Goal: Task Accomplishment & Management: Complete application form

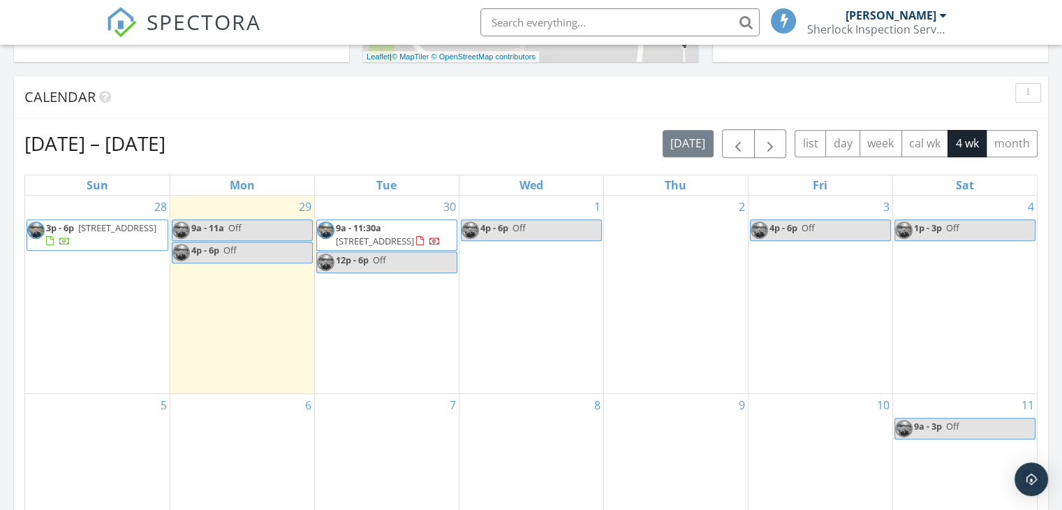
scroll to position [559, 0]
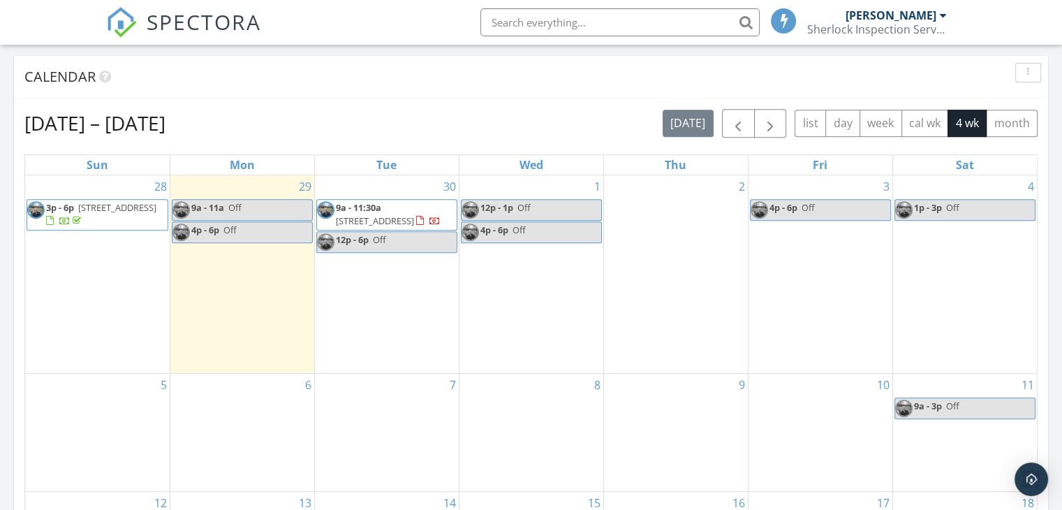
click at [534, 207] on link "12p - 1p Off" at bounding box center [531, 210] width 141 height 22
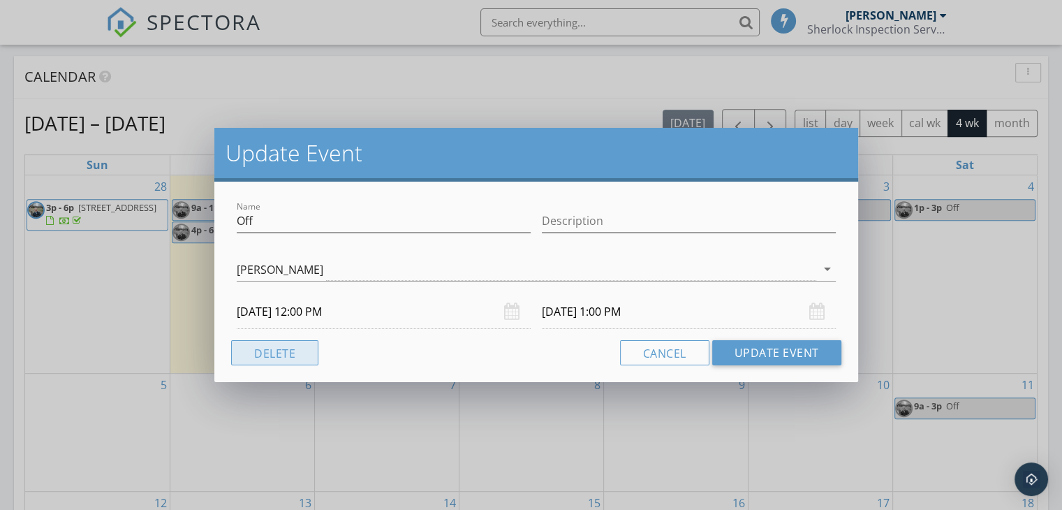
click at [277, 355] on button "Delete" at bounding box center [274, 352] width 87 height 25
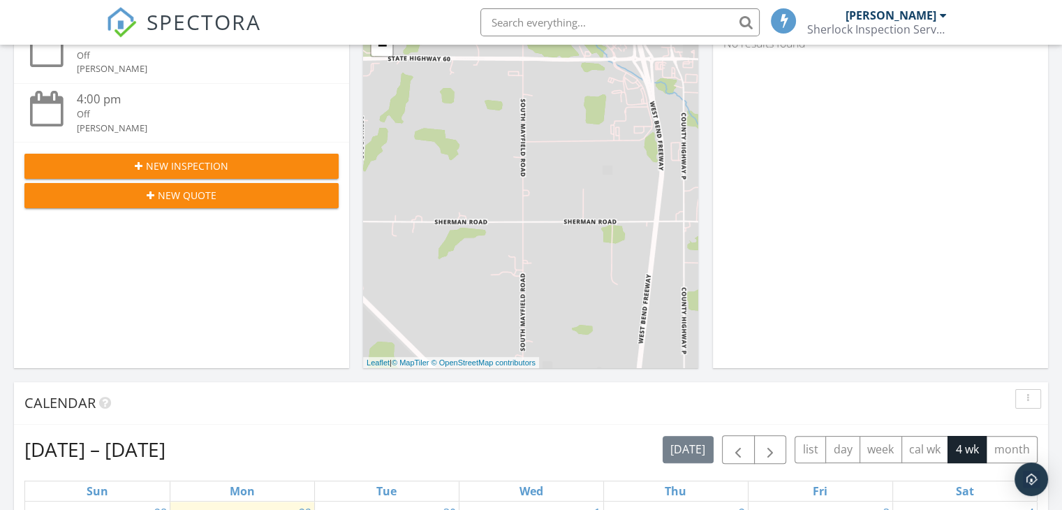
scroll to position [210, 0]
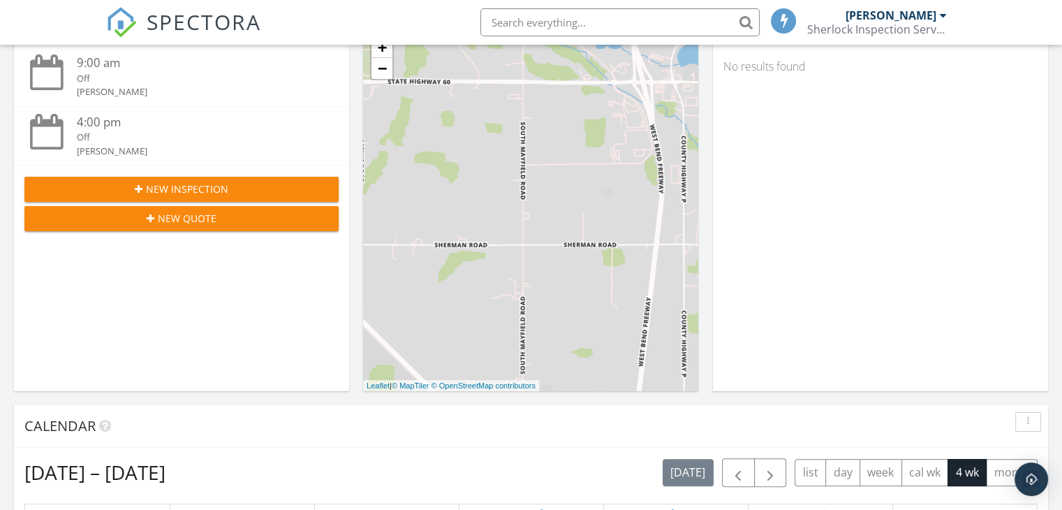
click at [148, 185] on span "New Inspection" at bounding box center [187, 189] width 82 height 15
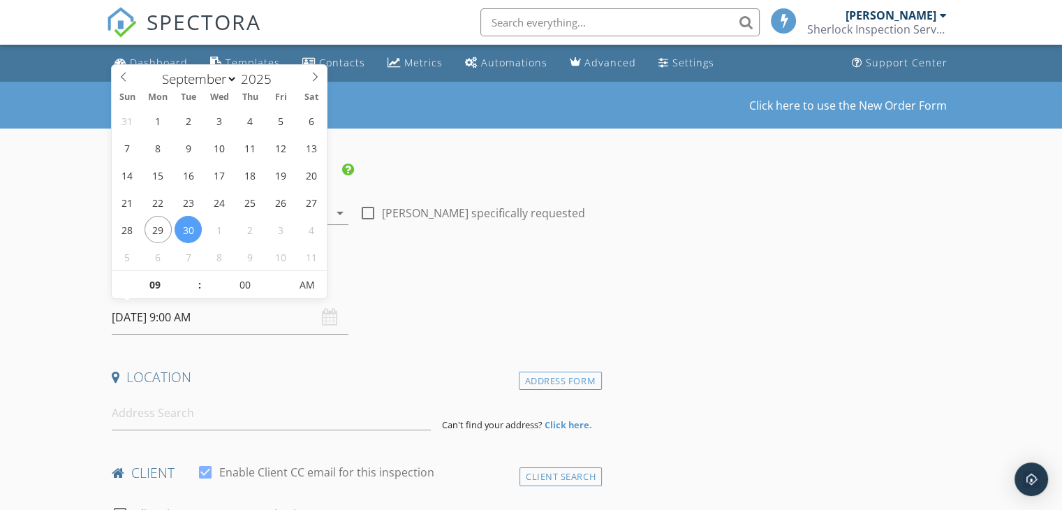
click at [149, 322] on input "09/30/2025 9:00 AM" at bounding box center [230, 317] width 237 height 34
select select "9"
type input "10/01/2025 9:00 AM"
type input "10"
type input "10/01/2025 10:00 AM"
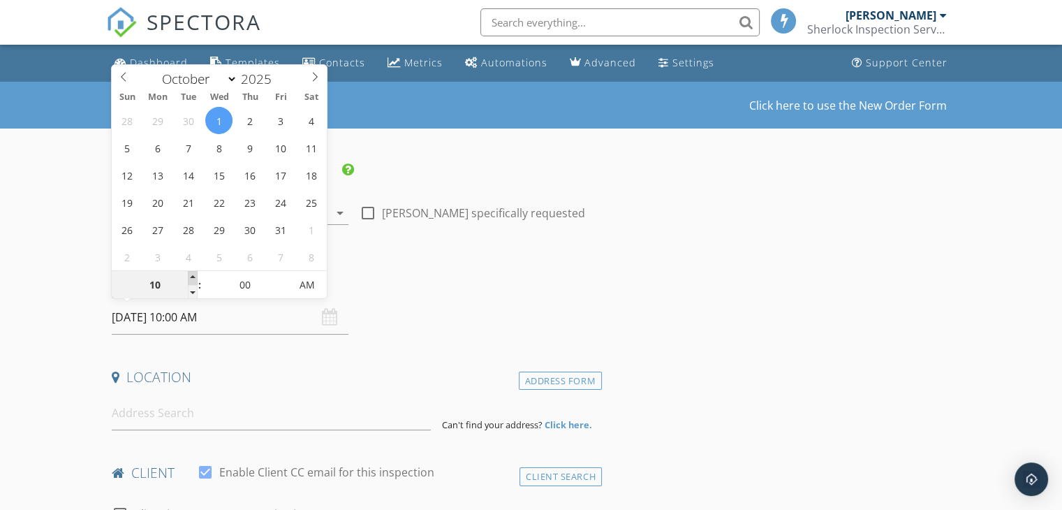
click at [191, 274] on span at bounding box center [193, 278] width 10 height 14
type input "11"
type input "10/01/2025 11:00 AM"
click at [191, 274] on span at bounding box center [193, 278] width 10 height 14
type input "12"
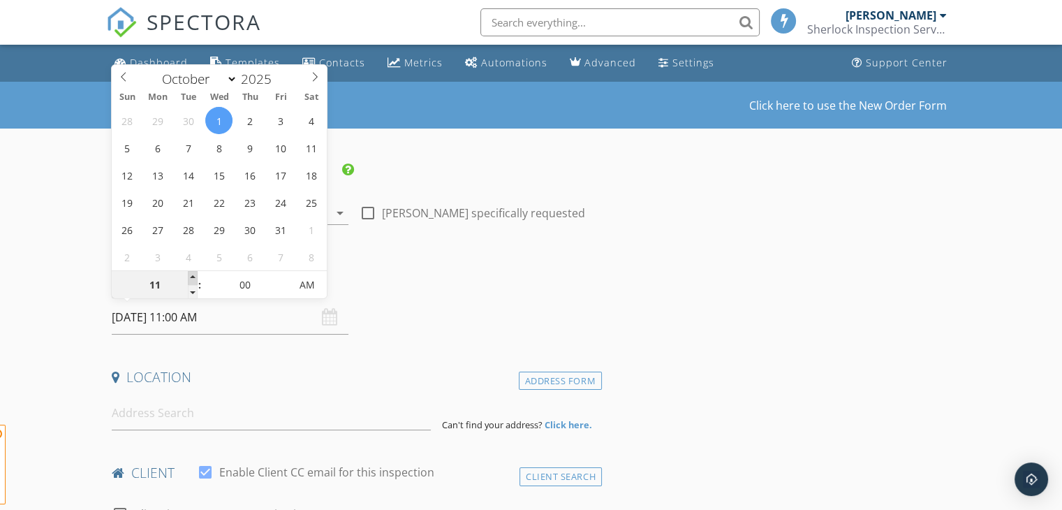
type input "[DATE] 12:00 PM"
click at [191, 274] on span at bounding box center [193, 278] width 10 height 14
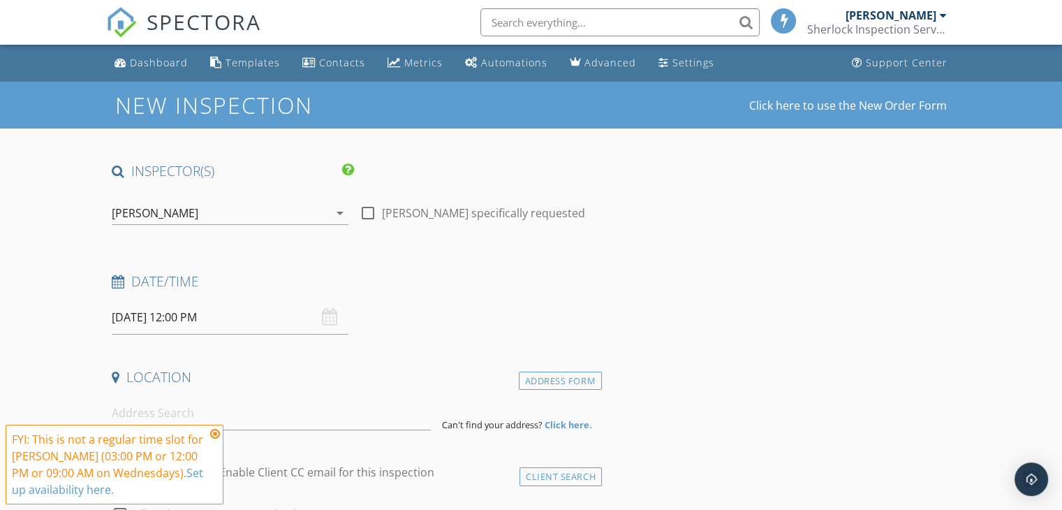
click at [218, 433] on icon at bounding box center [215, 433] width 10 height 11
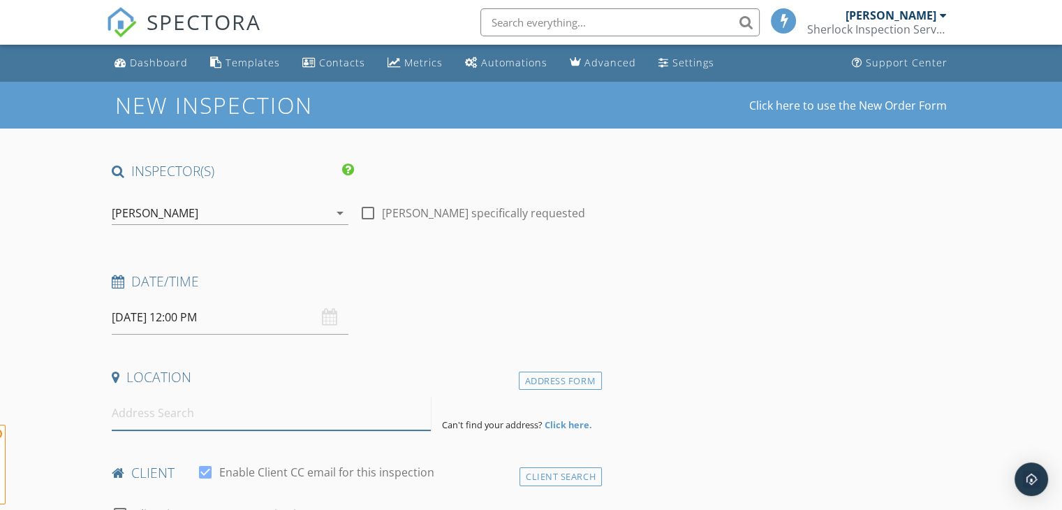
click at [222, 417] on input at bounding box center [271, 413] width 319 height 34
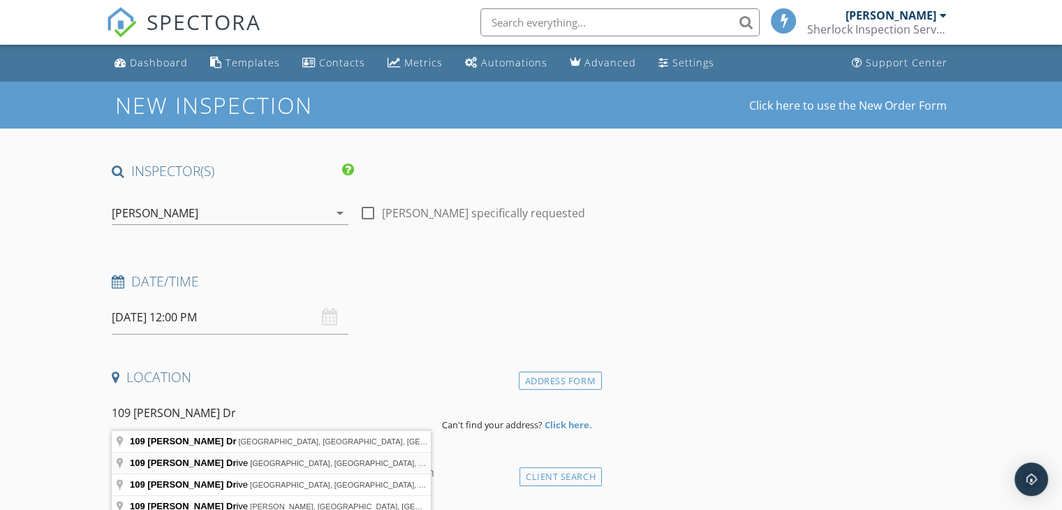
type input "109 Ferris Drive, North Prairie, WI, USA"
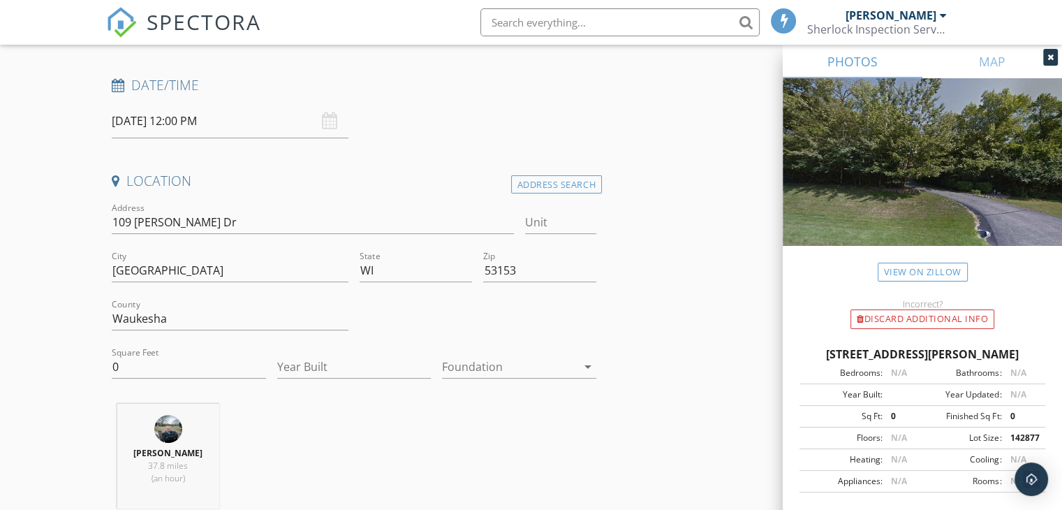
scroll to position [210, 0]
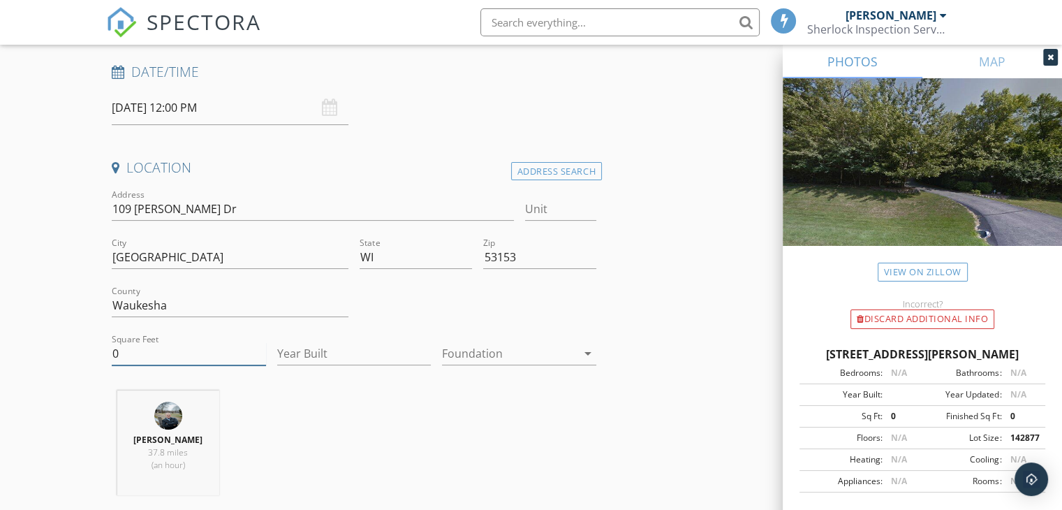
click at [189, 358] on input "0" at bounding box center [189, 353] width 154 height 23
type input "3452"
click at [517, 357] on div at bounding box center [509, 353] width 135 height 22
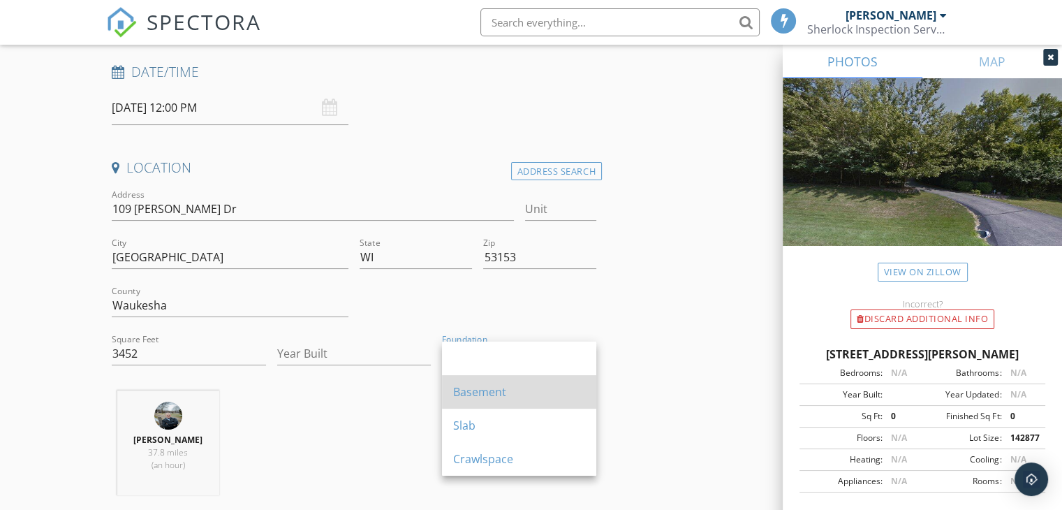
click at [499, 388] on div "Basement" at bounding box center [519, 391] width 132 height 17
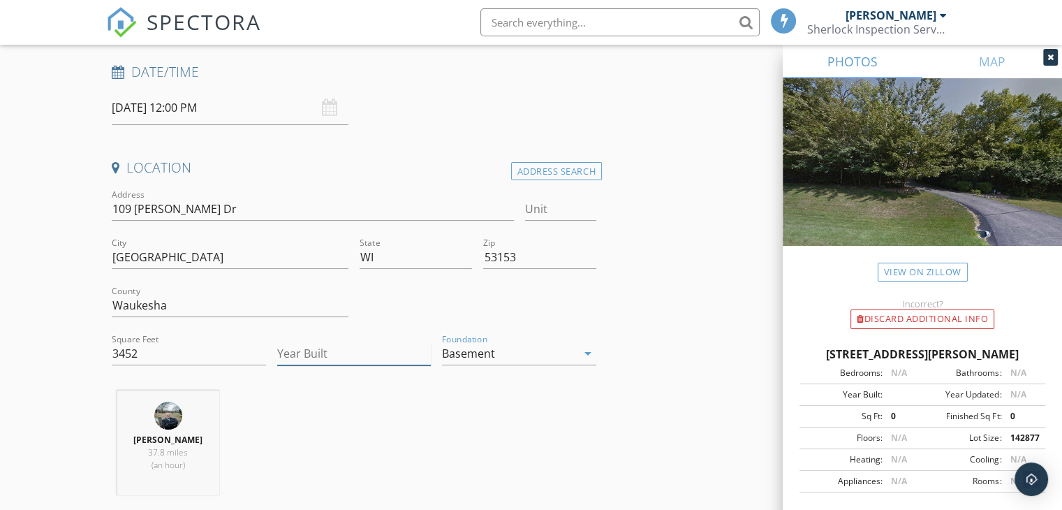
click at [330, 350] on input "Year Built" at bounding box center [354, 353] width 154 height 23
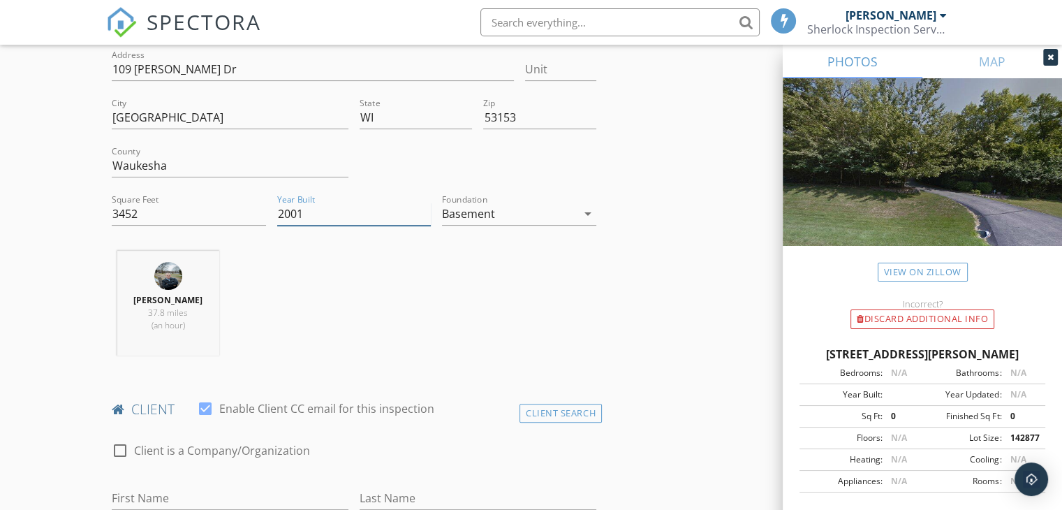
scroll to position [559, 0]
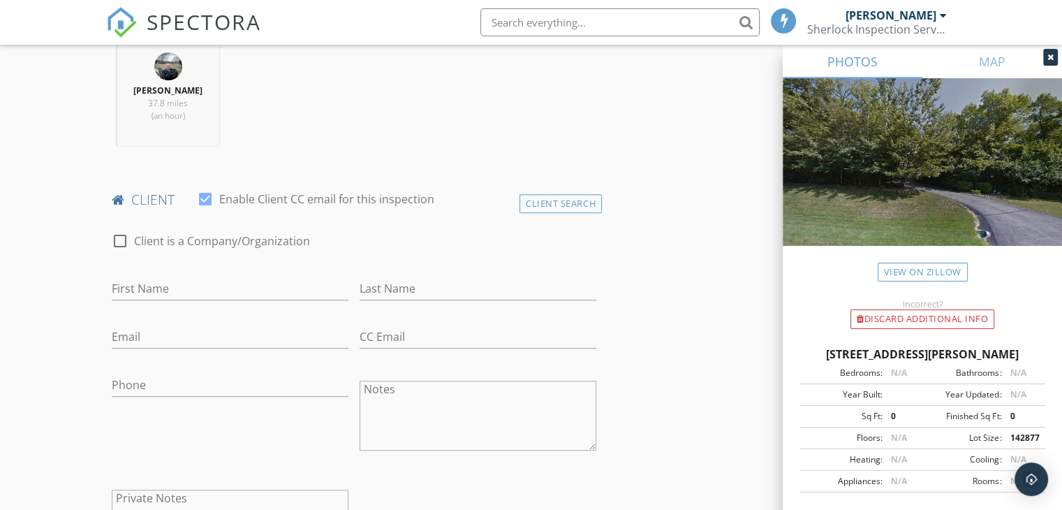
type input "2001"
click at [244, 288] on input "First Name" at bounding box center [230, 288] width 237 height 23
type input "Emmett"
type input "Connery"
click at [217, 330] on input "Email" at bounding box center [230, 336] width 237 height 23
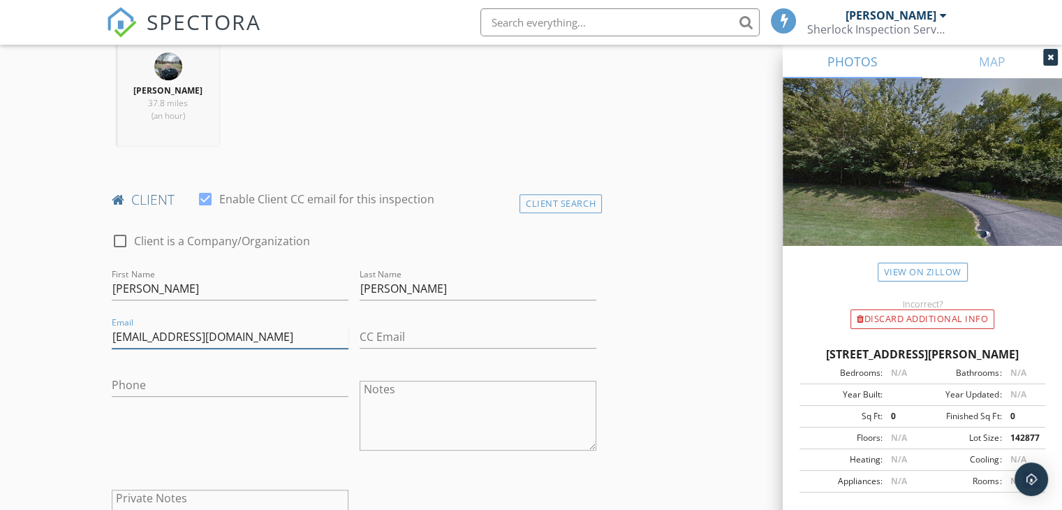
type input "emjoconn@yahoo.com"
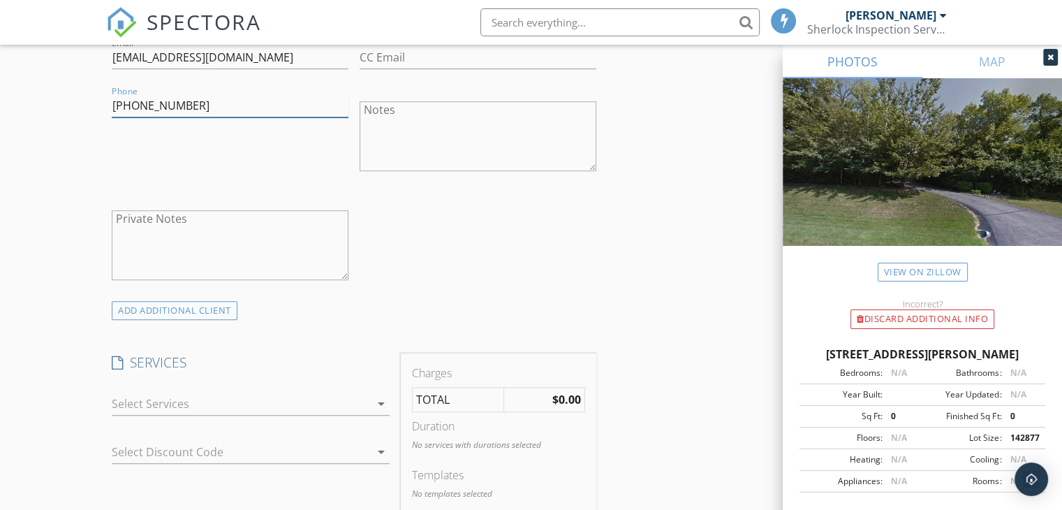
scroll to position [908, 0]
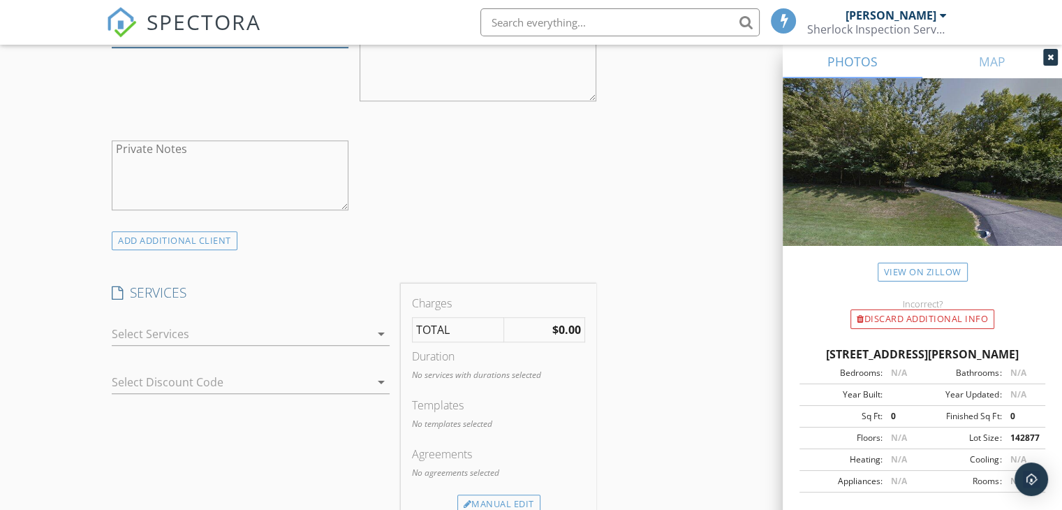
type input "262-378-6117"
click at [196, 339] on div at bounding box center [241, 334] width 258 height 22
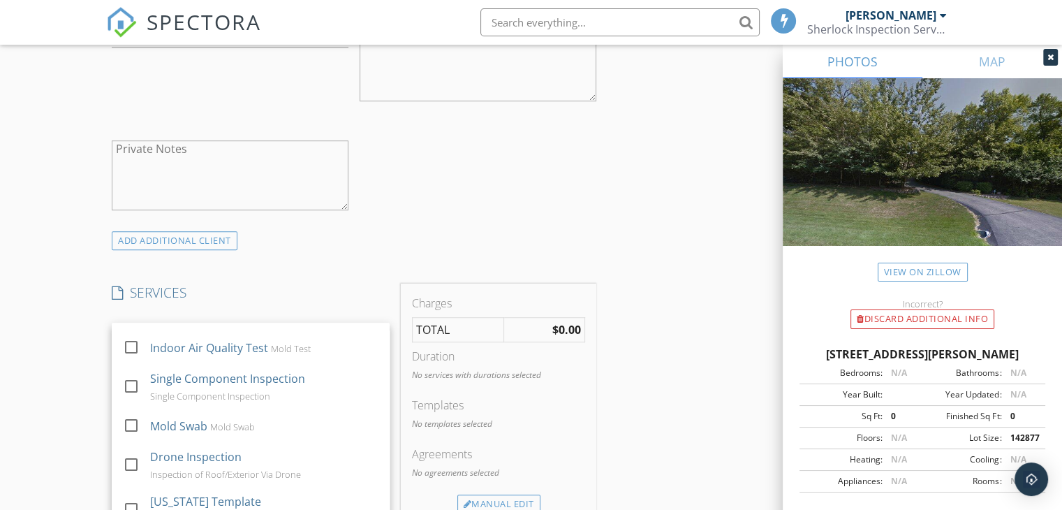
scroll to position [182, 0]
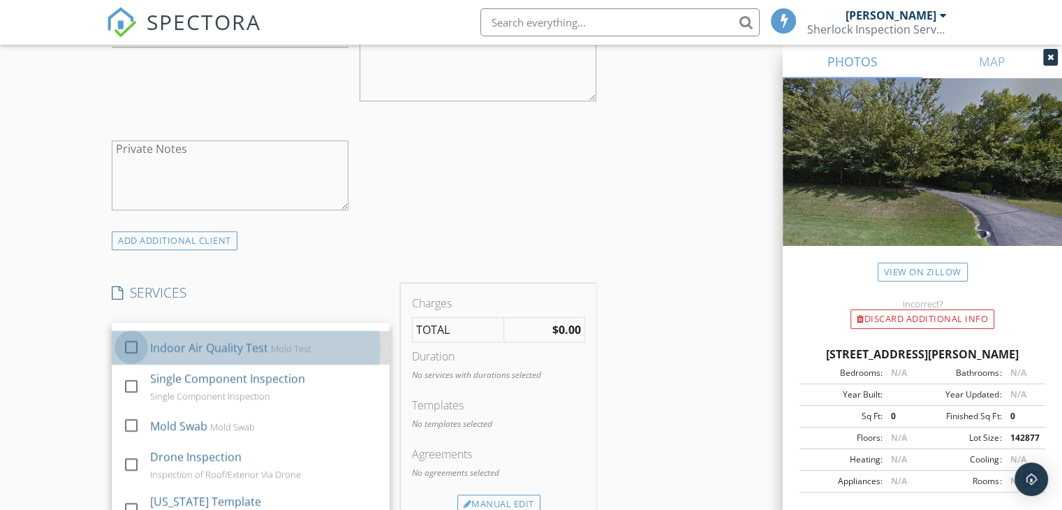
click at [129, 350] on div at bounding box center [131, 347] width 24 height 24
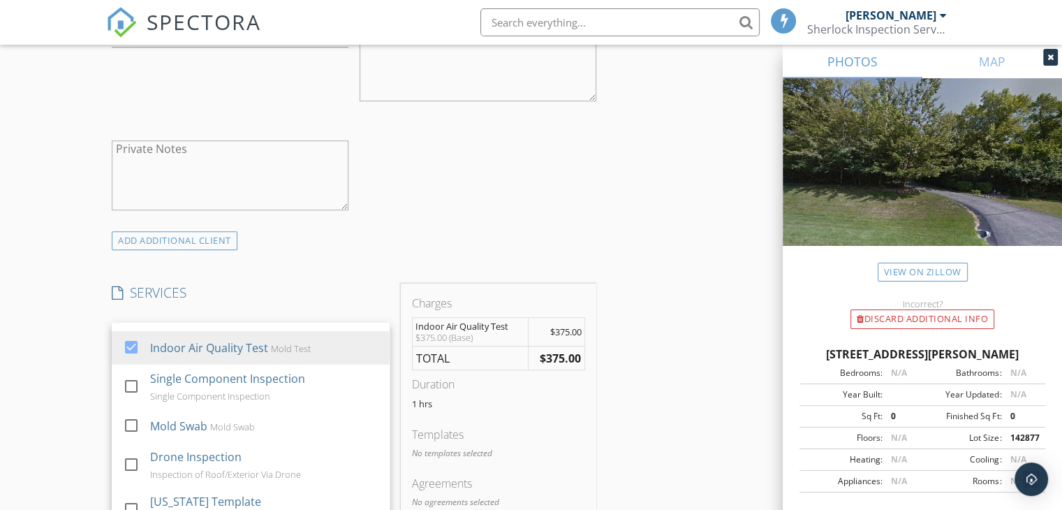
click at [60, 351] on div "New Inspection Click here to use the New Order Form INSPECTOR(S) check_box Dan …" at bounding box center [531, 390] width 1062 height 2433
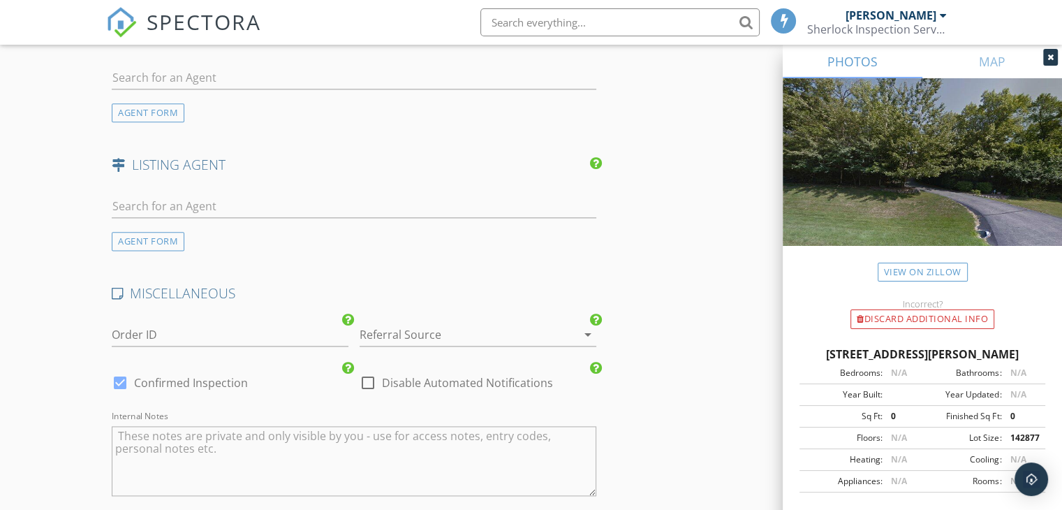
scroll to position [1816, 0]
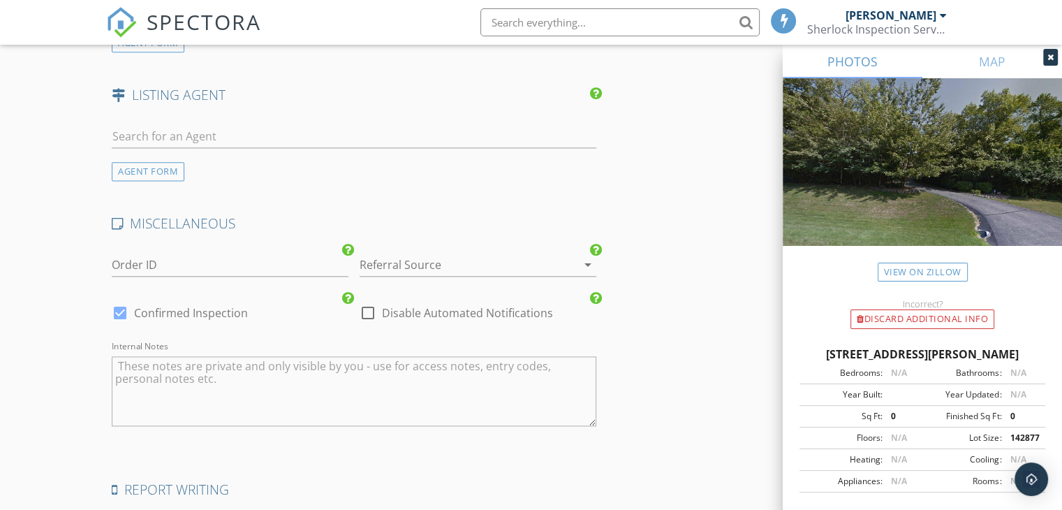
click at [486, 261] on div at bounding box center [459, 265] width 198 height 22
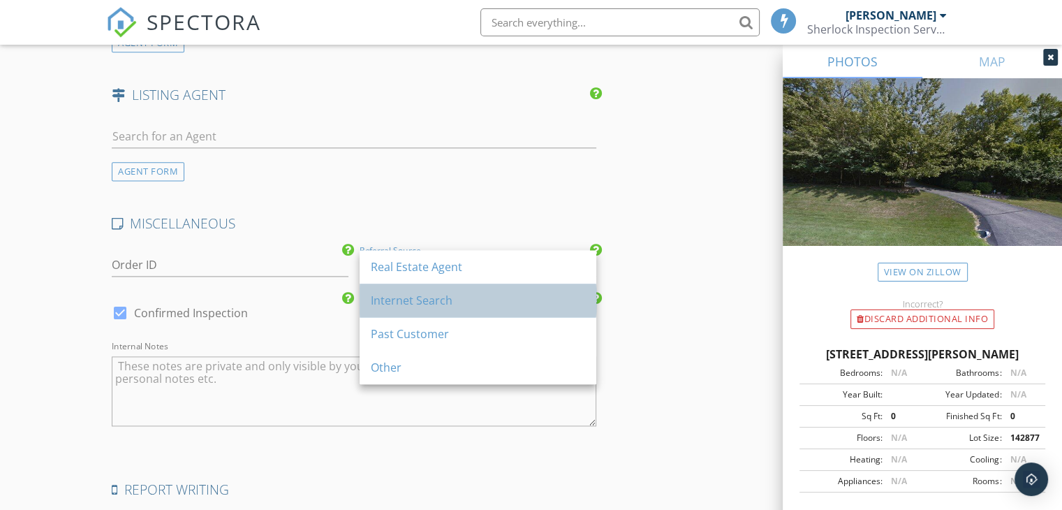
click at [464, 300] on div "Internet Search" at bounding box center [478, 300] width 214 height 17
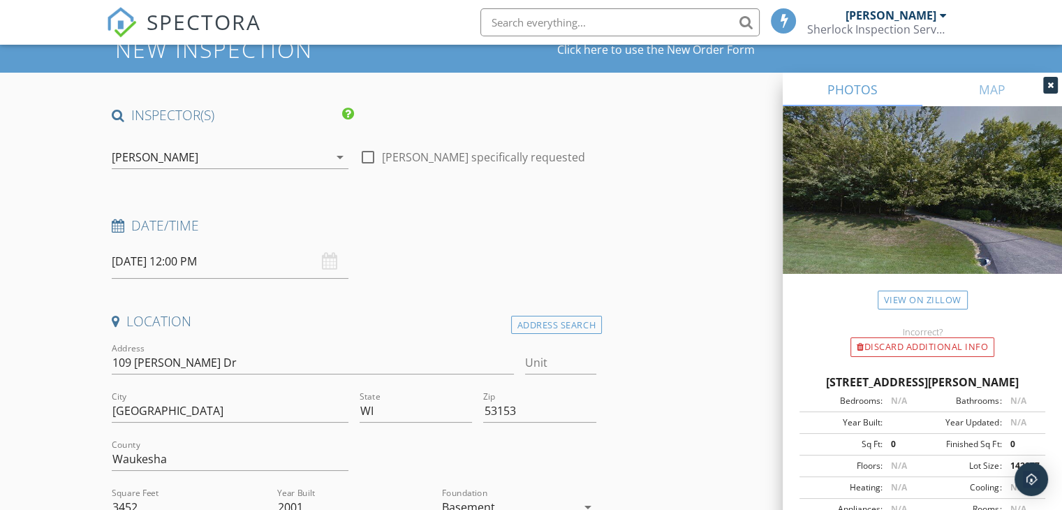
scroll to position [0, 0]
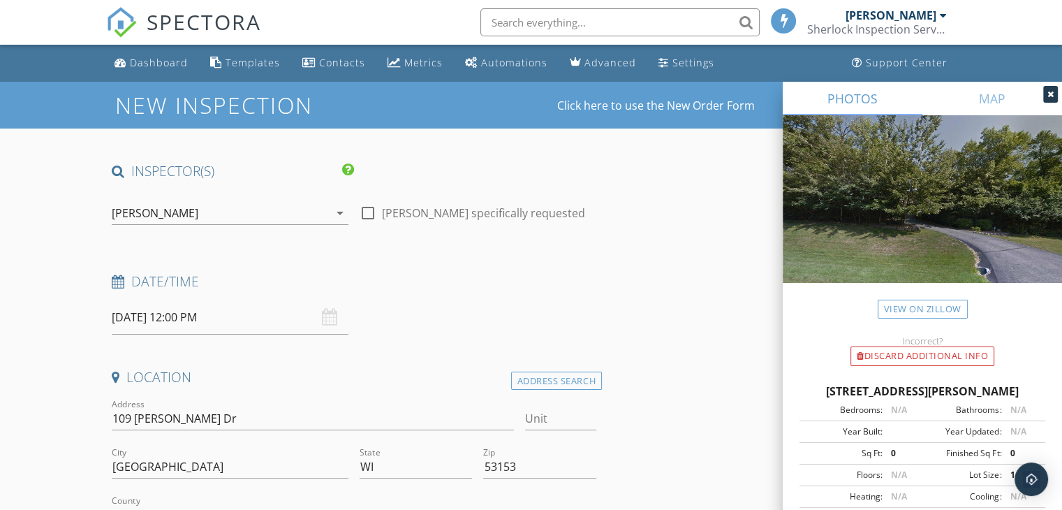
click at [369, 213] on div at bounding box center [368, 213] width 24 height 24
click at [369, 211] on div at bounding box center [368, 213] width 24 height 24
checkbox input "false"
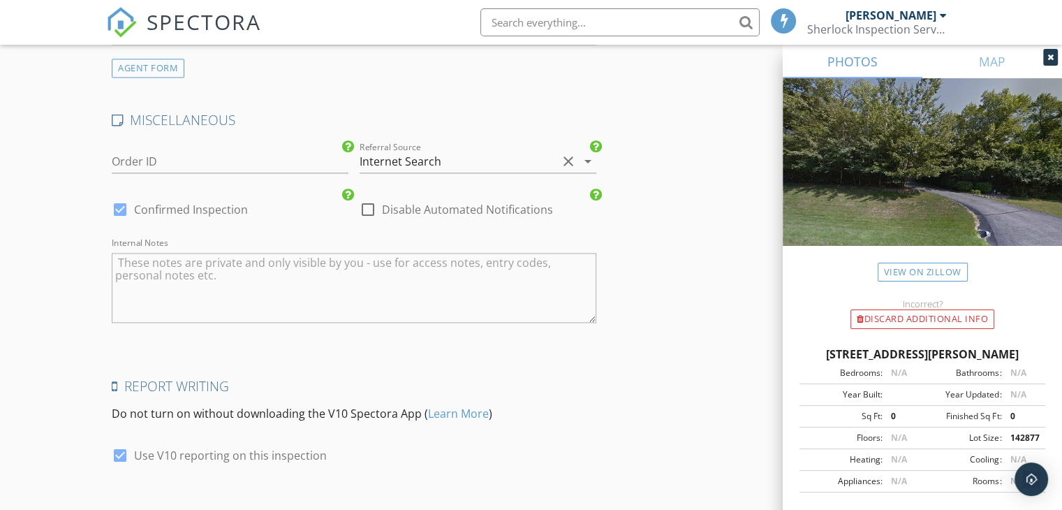
scroll to position [1956, 0]
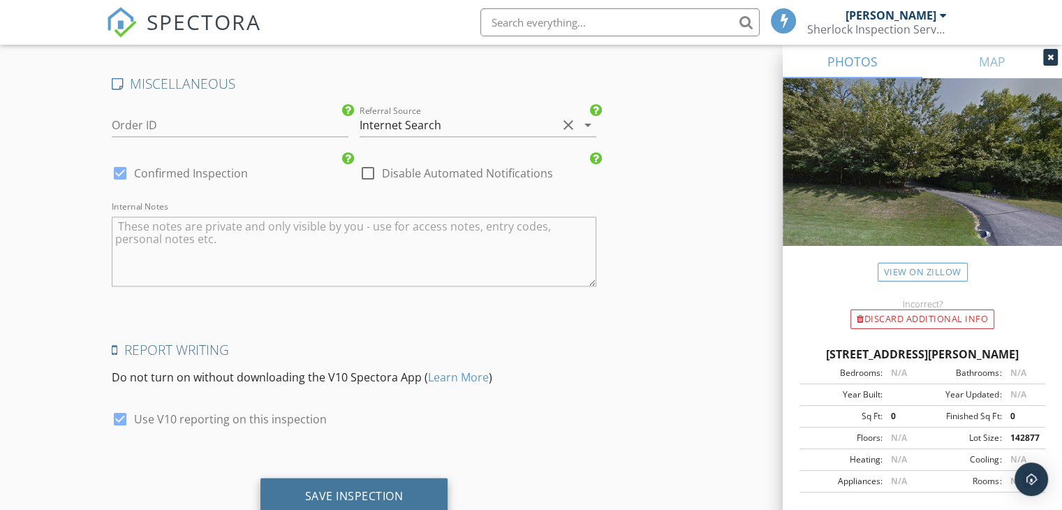
click at [415, 480] on div "Save Inspection" at bounding box center [355, 497] width 188 height 38
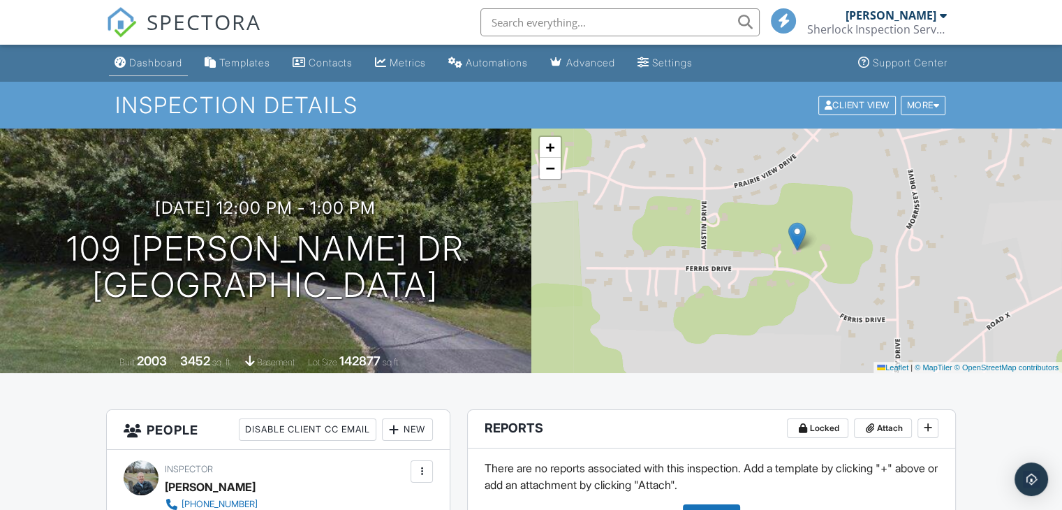
click at [149, 56] on link "Dashboard" at bounding box center [148, 63] width 79 height 26
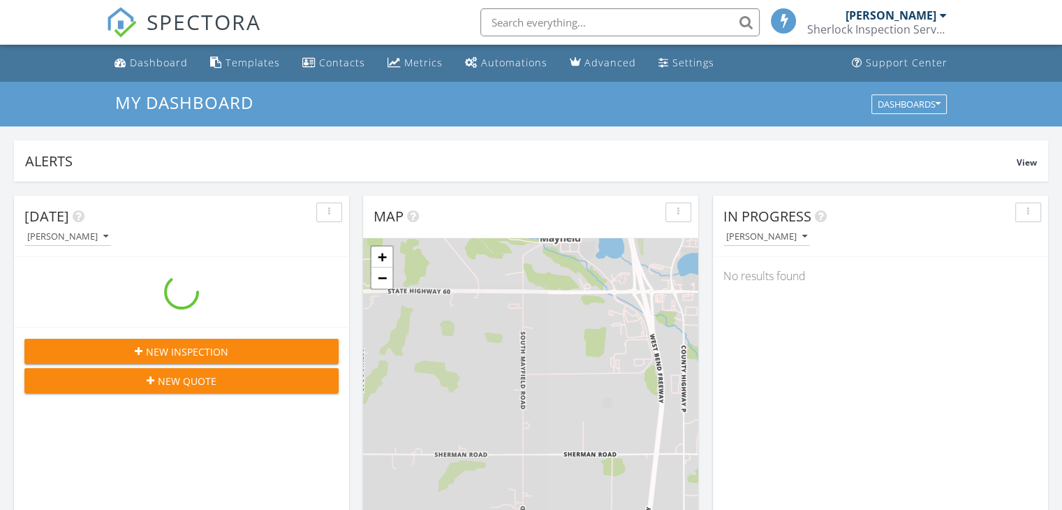
scroll to position [6, 7]
